Goal: Transaction & Acquisition: Download file/media

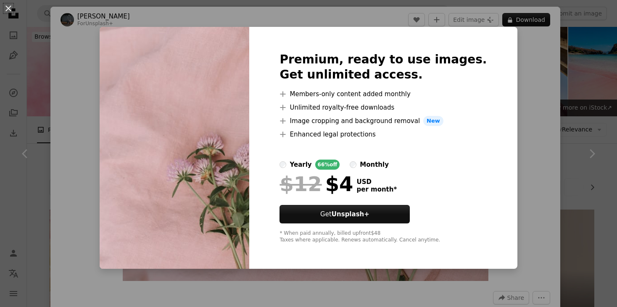
scroll to position [327, 0]
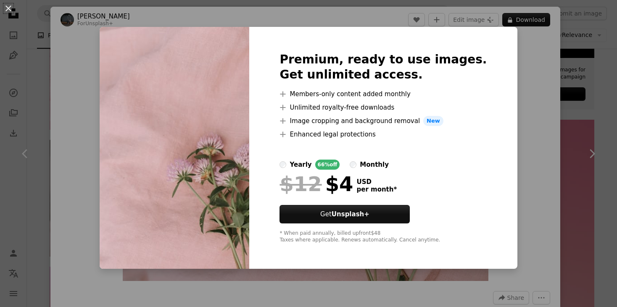
click at [536, 87] on div "An X shape Premium, ready to use images. Get unlimited access. A plus sign Memb…" at bounding box center [308, 153] width 617 height 307
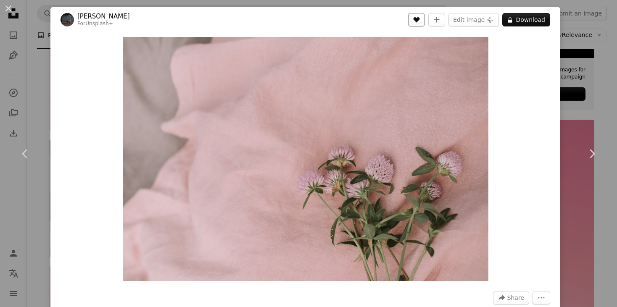
click at [420, 19] on icon "A heart" at bounding box center [416, 19] width 7 height 7
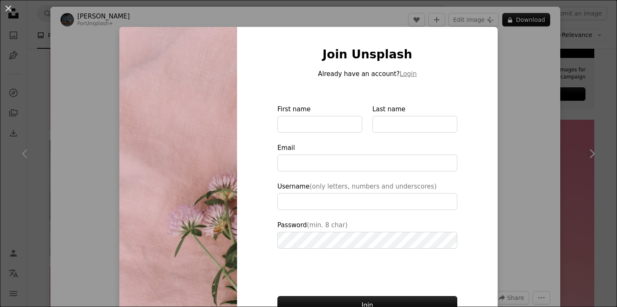
click at [539, 24] on div "An X shape Join Unsplash Already have an account? Login First name Last name Em…" at bounding box center [308, 153] width 617 height 307
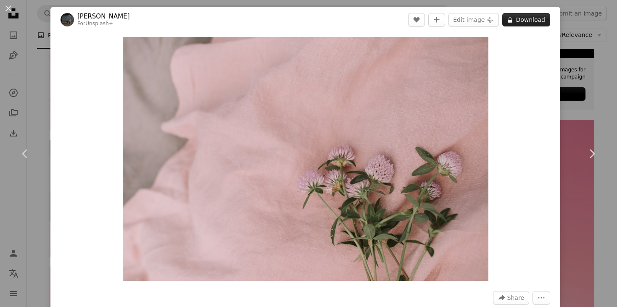
click at [532, 20] on button "A lock Download" at bounding box center [526, 19] width 48 height 13
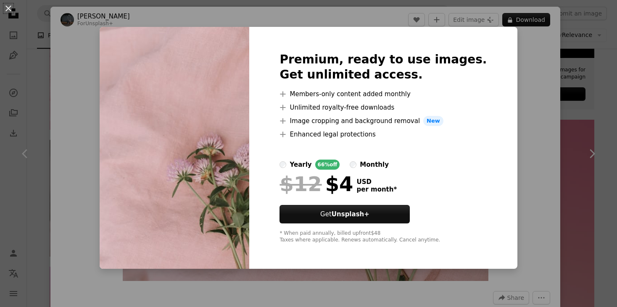
click at [536, 147] on div "An X shape Premium, ready to use images. Get unlimited access. A plus sign Memb…" at bounding box center [308, 153] width 617 height 307
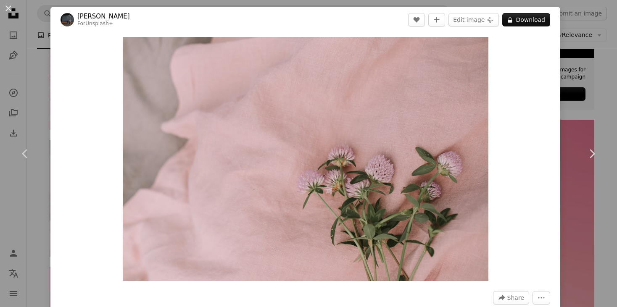
click at [29, 21] on div "An X shape Chevron left Chevron right [PERSON_NAME] For Unsplash+ A heart A plu…" at bounding box center [308, 153] width 617 height 307
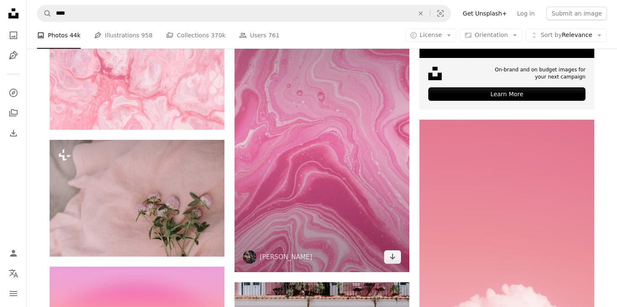
click at [330, 183] on img at bounding box center [322, 141] width 175 height 262
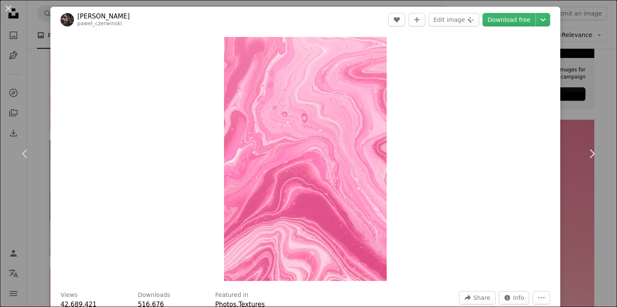
click at [596, 112] on div "An X shape Chevron left Chevron right [PERSON_NAME] pawel_czerwinski A heart A …" at bounding box center [308, 153] width 617 height 307
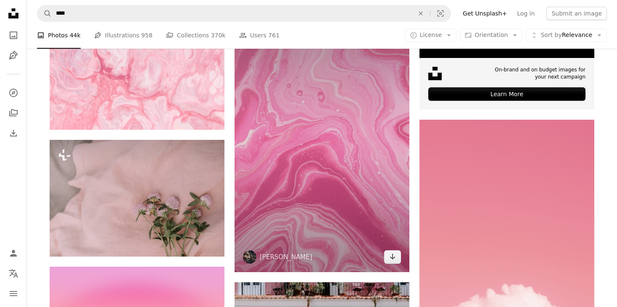
scroll to position [490, 0]
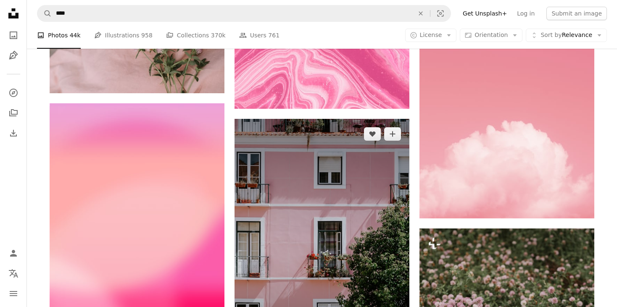
click at [286, 165] on img at bounding box center [322, 250] width 175 height 262
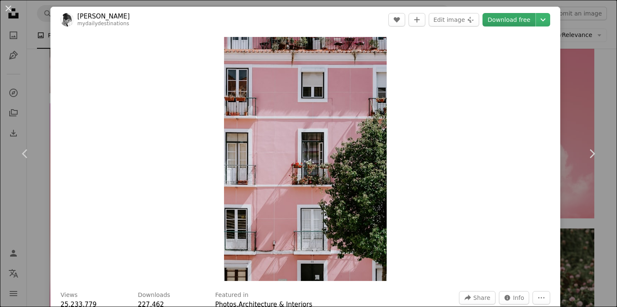
click at [517, 17] on link "Download free" at bounding box center [509, 19] width 53 height 13
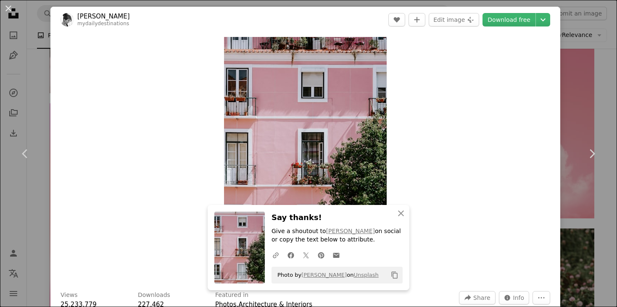
click at [512, 84] on div "Zoom in" at bounding box center [305, 159] width 510 height 253
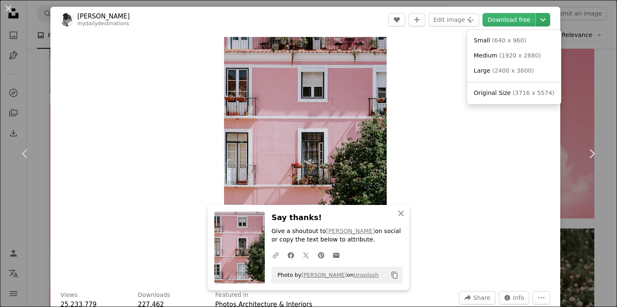
click at [541, 15] on icon "Chevron down" at bounding box center [542, 20] width 13 height 10
click at [511, 69] on span "( 2400 x 3600 )" at bounding box center [513, 70] width 42 height 7
click at [539, 14] on button "Chevron down" at bounding box center [543, 19] width 14 height 13
click at [514, 70] on span "( 2400 x 3600 )" at bounding box center [513, 70] width 42 height 7
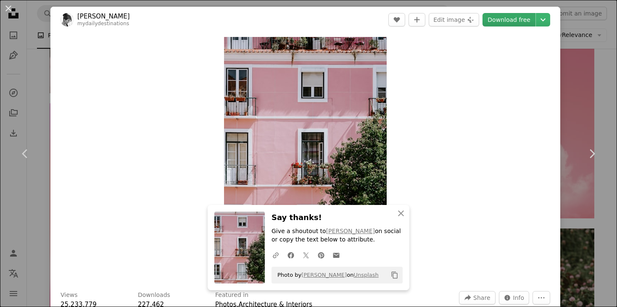
click at [526, 18] on link "Download free" at bounding box center [509, 19] width 53 height 13
click at [10, 6] on button "An X shape" at bounding box center [8, 8] width 10 height 10
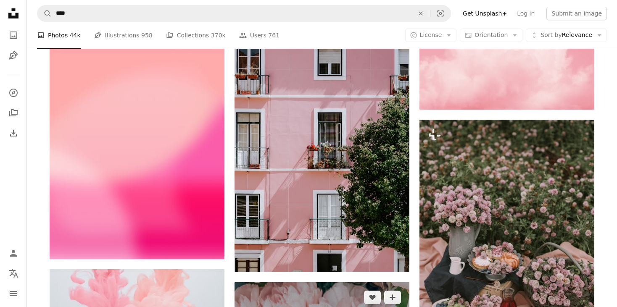
scroll to position [654, 0]
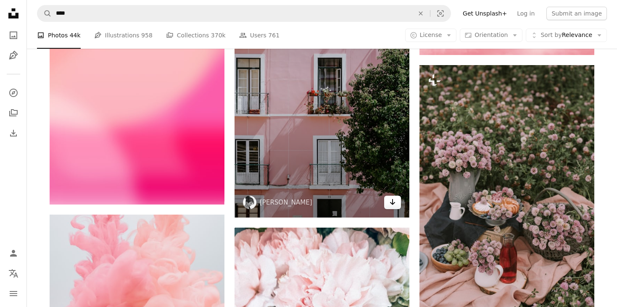
click at [393, 203] on icon "Download" at bounding box center [392, 202] width 5 height 6
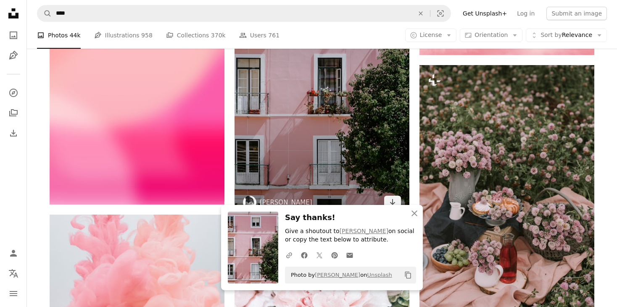
click at [301, 93] on img at bounding box center [322, 86] width 175 height 262
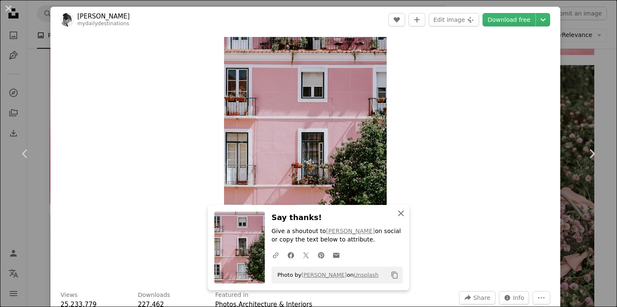
click at [399, 213] on icon "An X shape" at bounding box center [401, 213] width 10 height 10
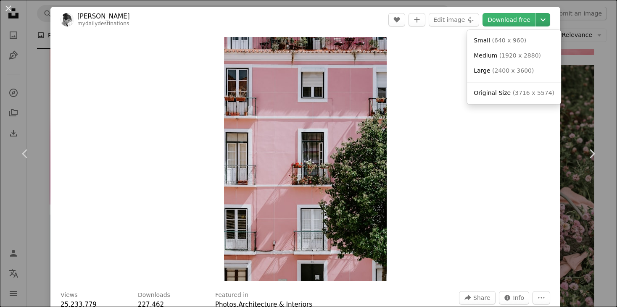
click at [543, 18] on icon "Chevron down" at bounding box center [542, 20] width 13 height 10
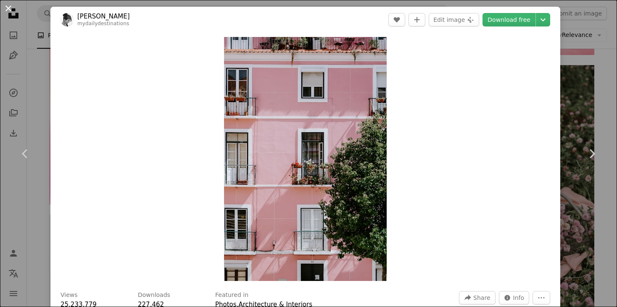
click at [9, 7] on button "An X shape" at bounding box center [8, 8] width 10 height 10
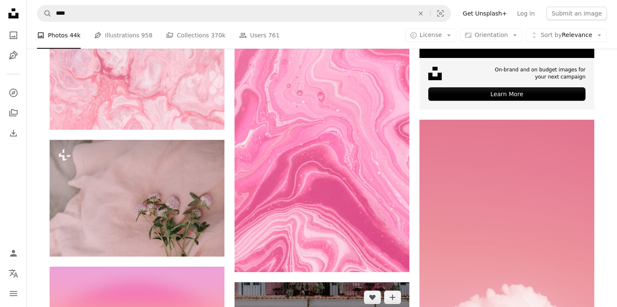
scroll to position [272, 0]
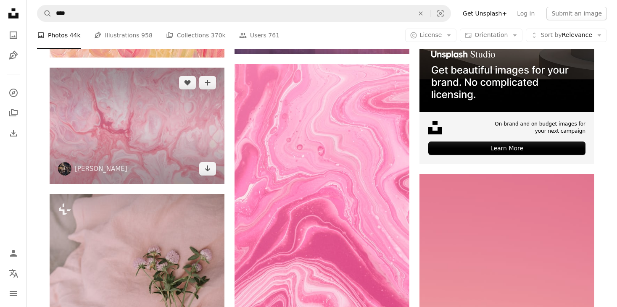
click at [115, 156] on img at bounding box center [137, 126] width 175 height 116
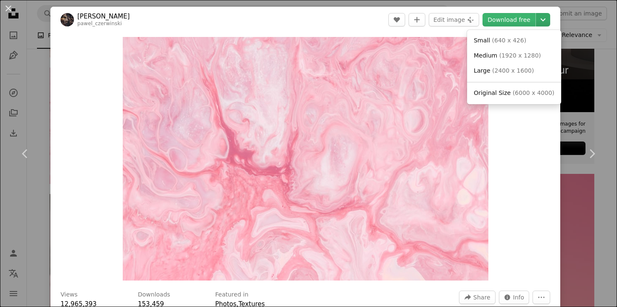
click at [545, 20] on icon "Chevron down" at bounding box center [542, 20] width 13 height 10
click at [489, 53] on span "Medium" at bounding box center [486, 55] width 24 height 7
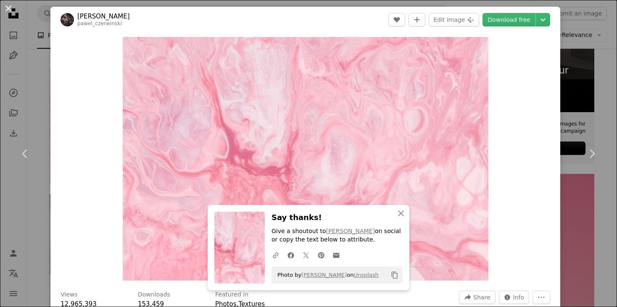
click at [6, 5] on button "An X shape" at bounding box center [8, 8] width 10 height 10
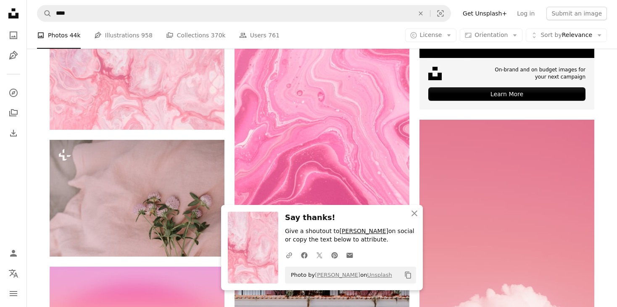
scroll to position [435, 0]
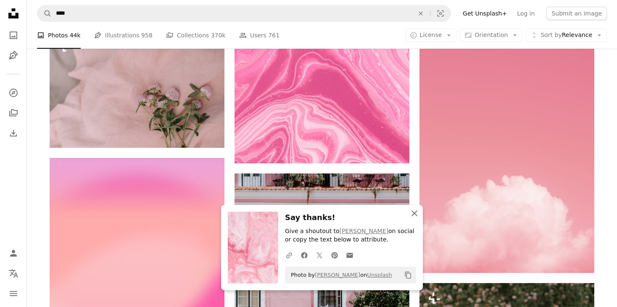
click at [412, 212] on icon "An X shape" at bounding box center [414, 213] width 10 height 10
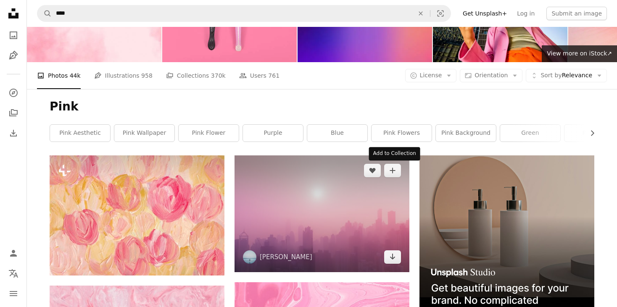
scroll to position [0, 0]
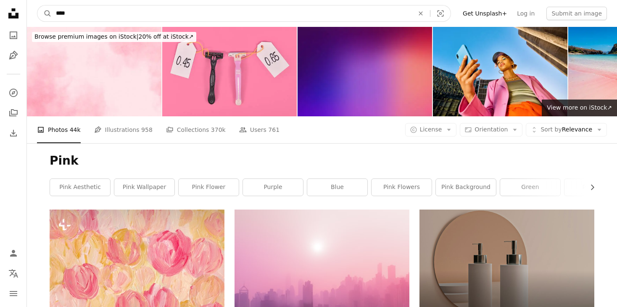
click at [129, 15] on input "****" at bounding box center [232, 13] width 360 height 16
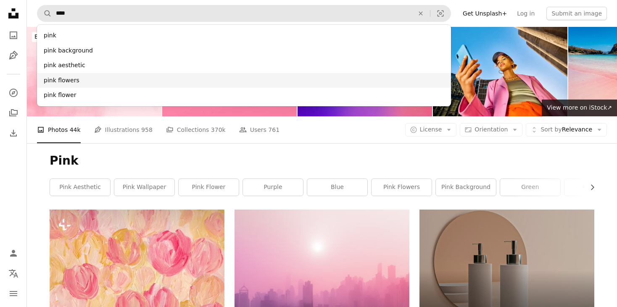
click at [115, 82] on div "pink flowers" at bounding box center [244, 80] width 414 height 15
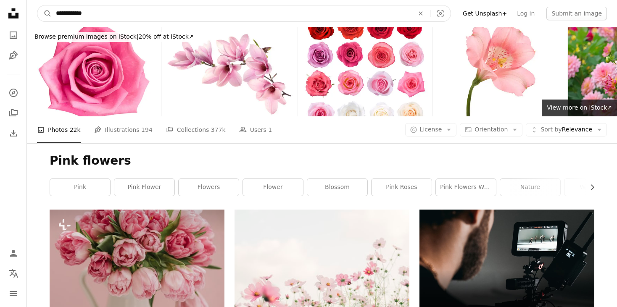
click at [169, 15] on input "**********" at bounding box center [232, 13] width 360 height 16
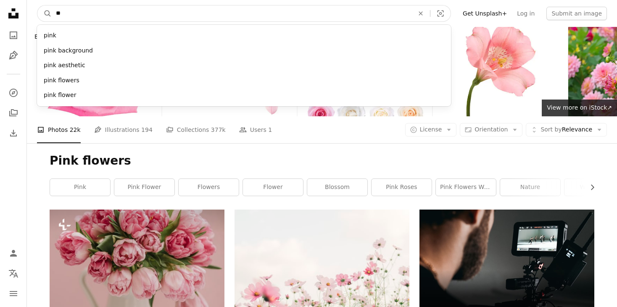
type input "*"
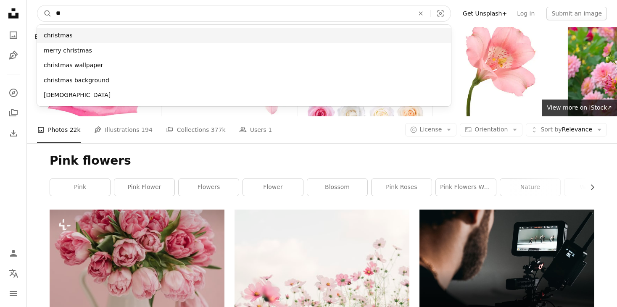
type input "**"
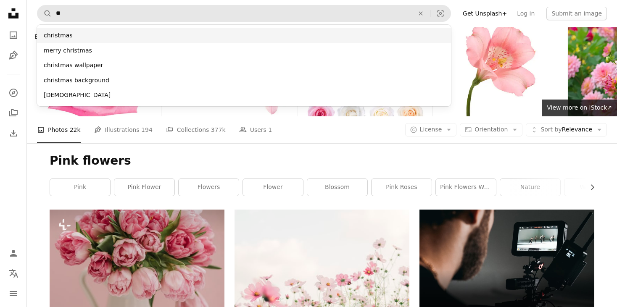
click at [197, 36] on div "christmas" at bounding box center [244, 35] width 414 height 15
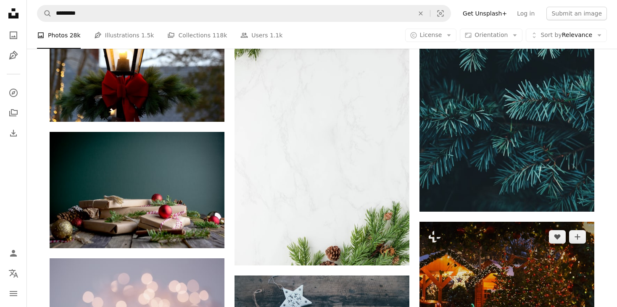
scroll to position [1089, 0]
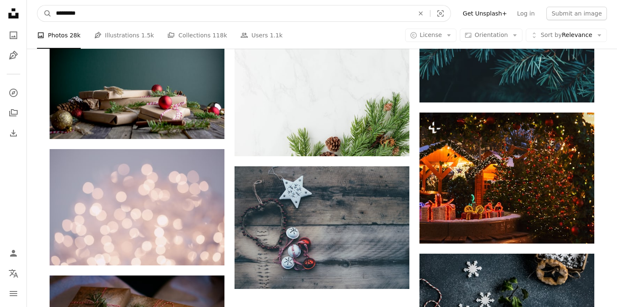
click at [214, 13] on input "*********" at bounding box center [232, 13] width 360 height 16
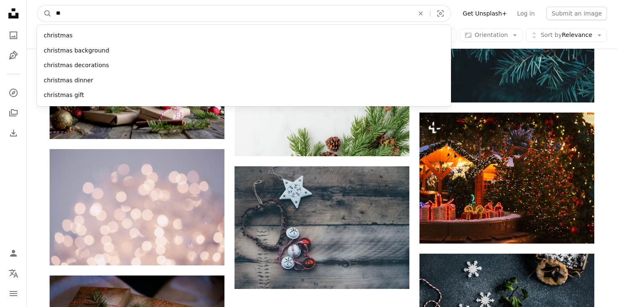
type input "*"
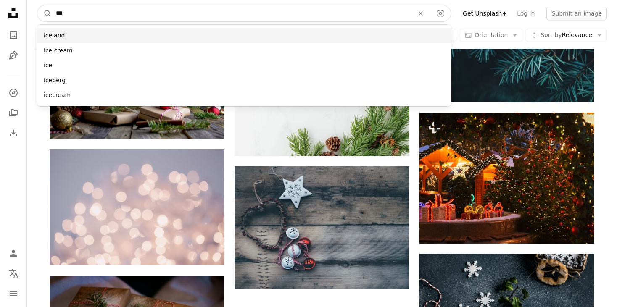
type input "***"
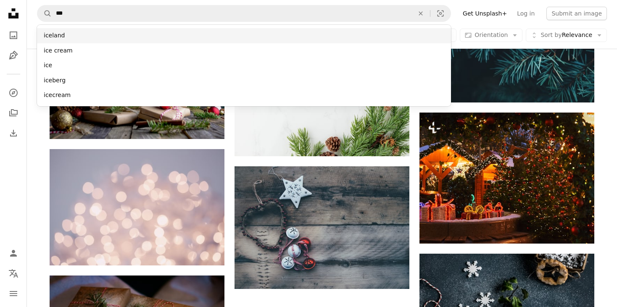
click at [117, 36] on div "iceland" at bounding box center [244, 35] width 414 height 15
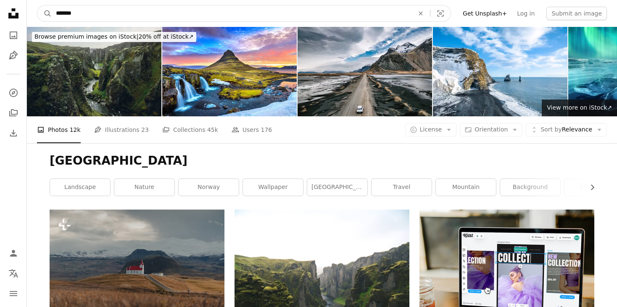
click at [251, 12] on input "*******" at bounding box center [232, 13] width 360 height 16
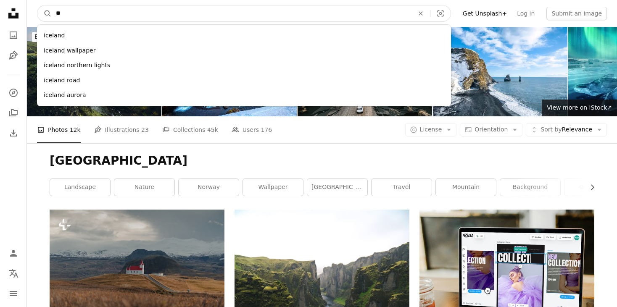
type input "*"
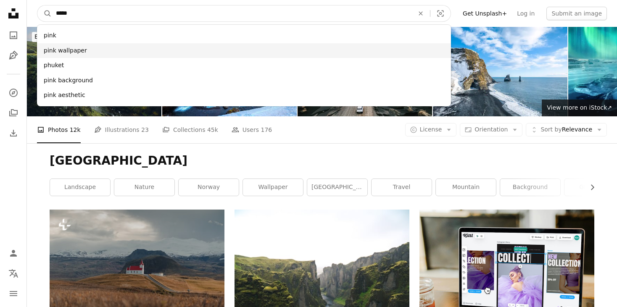
type input "****"
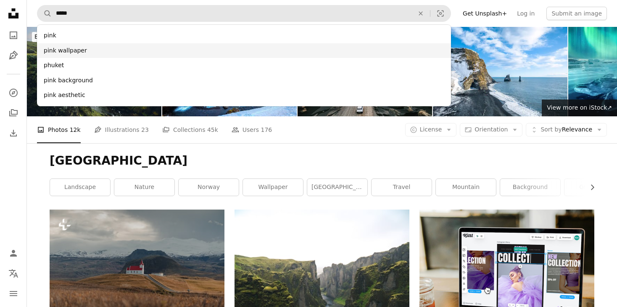
click at [175, 45] on div "pink wallpaper" at bounding box center [244, 50] width 414 height 15
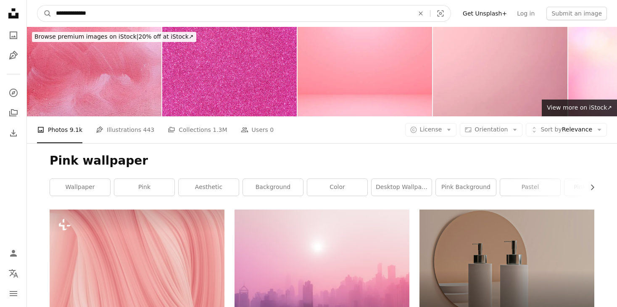
click at [270, 17] on input "**********" at bounding box center [232, 13] width 360 height 16
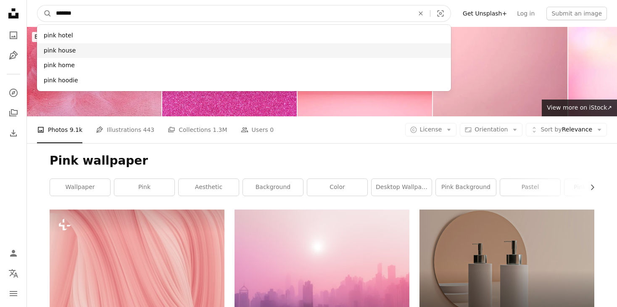
type input "*******"
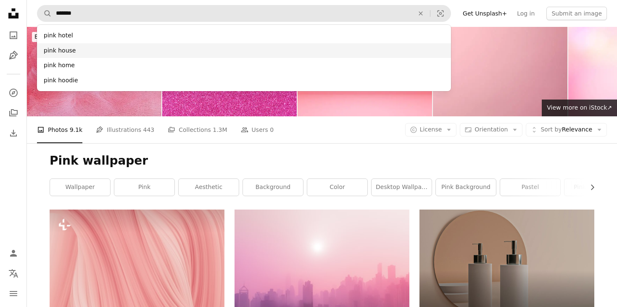
click at [297, 52] on div "pink house" at bounding box center [244, 50] width 414 height 15
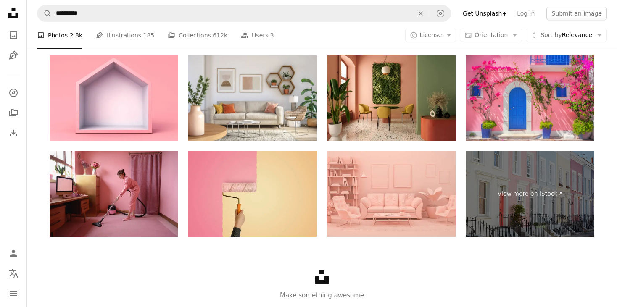
scroll to position [1878, 0]
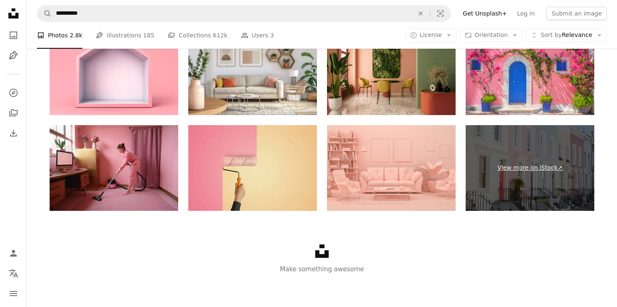
click at [512, 167] on link "View more on iStock ↗" at bounding box center [530, 168] width 129 height 86
